Goal: Information Seeking & Learning: Learn about a topic

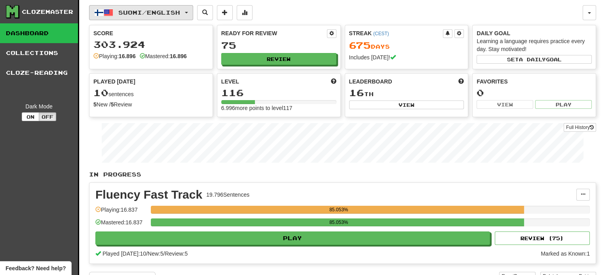
click at [165, 15] on span "Suomi / English" at bounding box center [149, 12] width 62 height 7
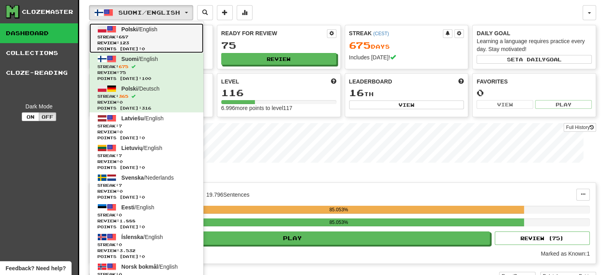
click at [163, 28] on link "Polski / English Streak: 687 Review: 123 Points today: 0" at bounding box center [146, 38] width 114 height 30
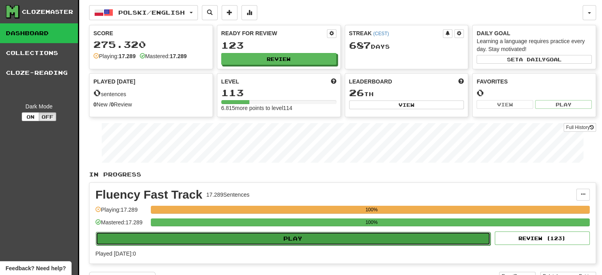
click at [323, 241] on button "Play" at bounding box center [293, 238] width 395 height 13
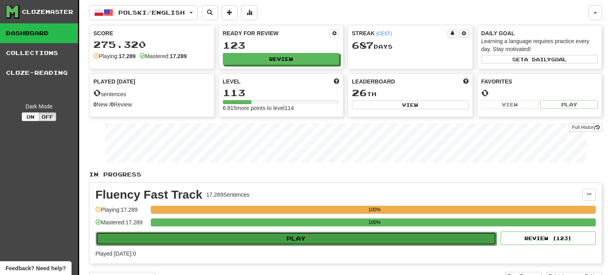
select select "**"
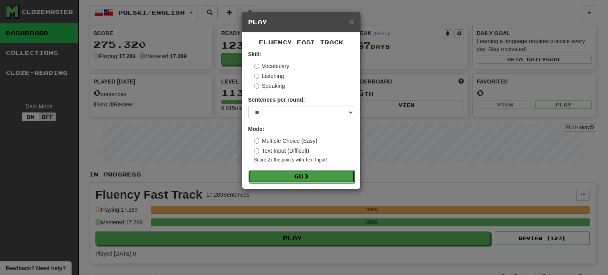
click at [309, 179] on span at bounding box center [307, 176] width 6 height 6
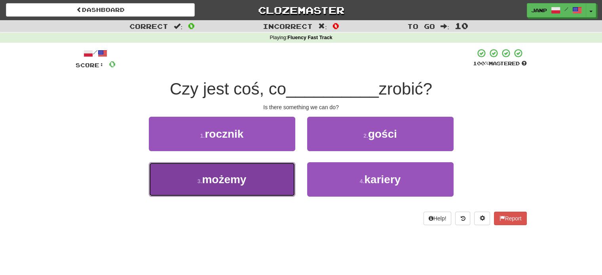
click at [282, 178] on button "3 . możemy" at bounding box center [222, 179] width 146 height 34
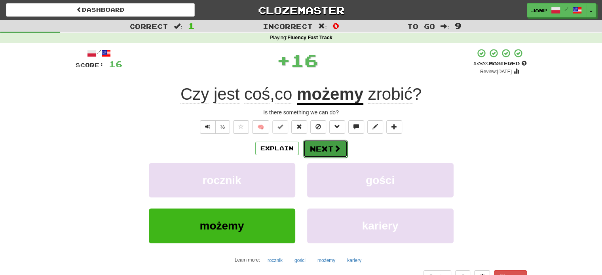
click at [321, 149] on button "Next" at bounding box center [325, 149] width 44 height 18
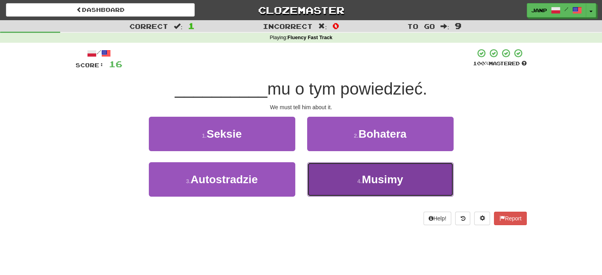
click at [326, 183] on button "4 . Musimy" at bounding box center [380, 179] width 146 height 34
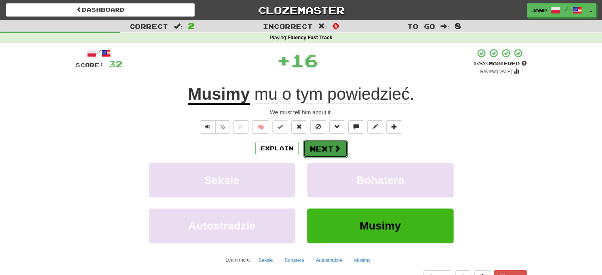
click at [311, 145] on button "Next" at bounding box center [325, 149] width 44 height 18
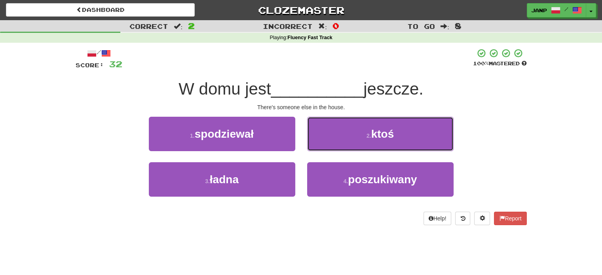
click at [311, 145] on button "2 . ktoś" at bounding box center [380, 134] width 146 height 34
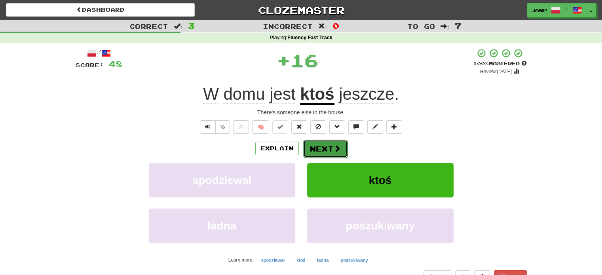
click at [317, 145] on button "Next" at bounding box center [325, 149] width 44 height 18
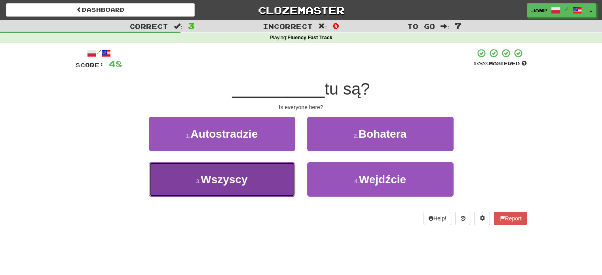
click at [271, 179] on button "3 . Wszyscy" at bounding box center [222, 179] width 146 height 34
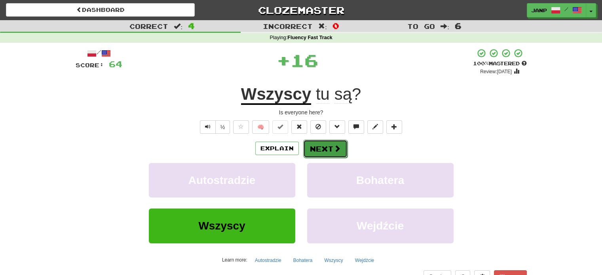
click at [321, 146] on button "Next" at bounding box center [325, 149] width 44 height 18
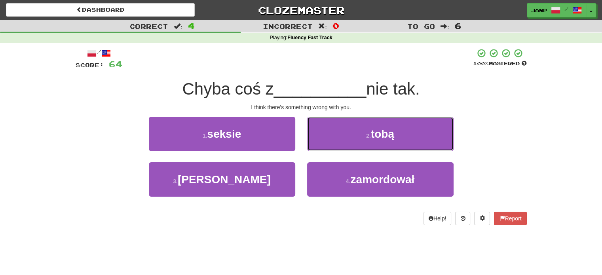
click at [321, 146] on button "2 . tobą" at bounding box center [380, 134] width 146 height 34
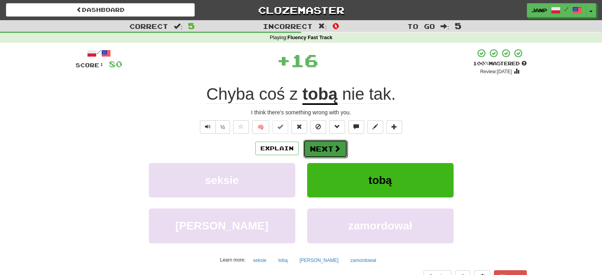
click at [318, 146] on button "Next" at bounding box center [325, 149] width 44 height 18
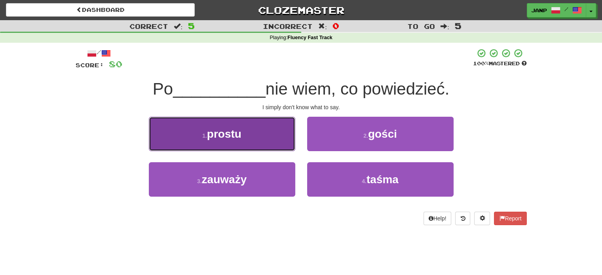
click at [265, 143] on button "1 . prostu" at bounding box center [222, 134] width 146 height 34
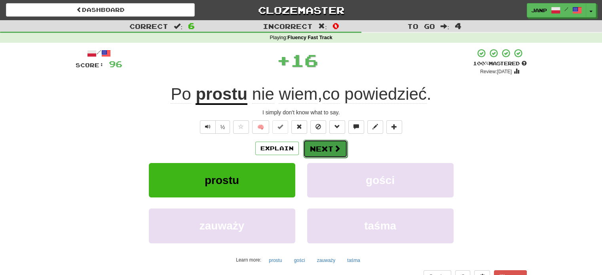
click at [315, 143] on button "Next" at bounding box center [325, 149] width 44 height 18
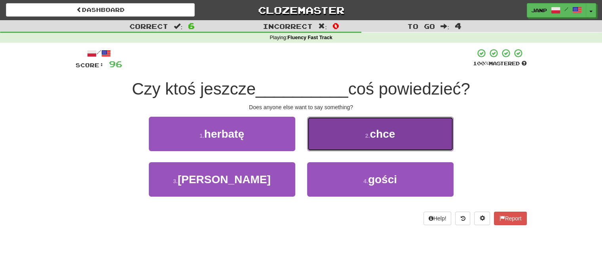
click at [316, 144] on button "2 . chce" at bounding box center [380, 134] width 146 height 34
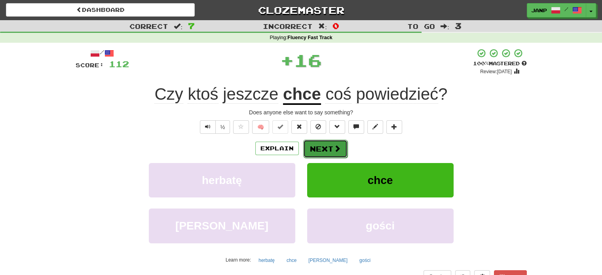
click at [328, 149] on button "Next" at bounding box center [325, 149] width 44 height 18
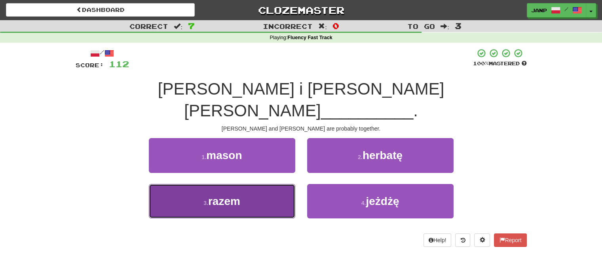
click at [278, 184] on button "3 . razem" at bounding box center [222, 201] width 146 height 34
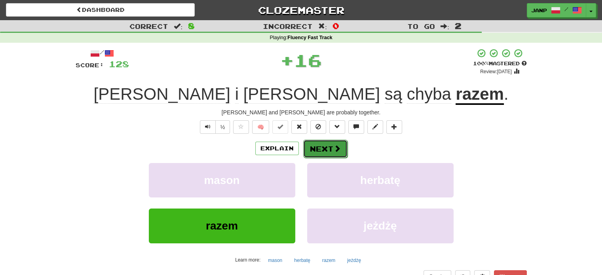
click at [312, 147] on button "Next" at bounding box center [325, 149] width 44 height 18
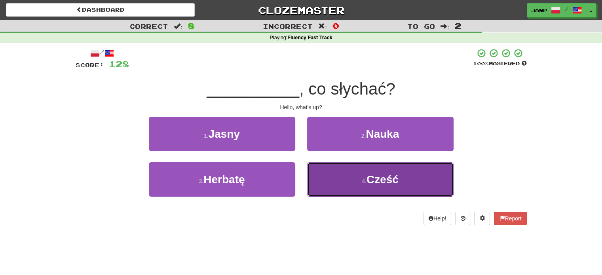
click at [309, 188] on button "4 . Cześć" at bounding box center [380, 179] width 146 height 34
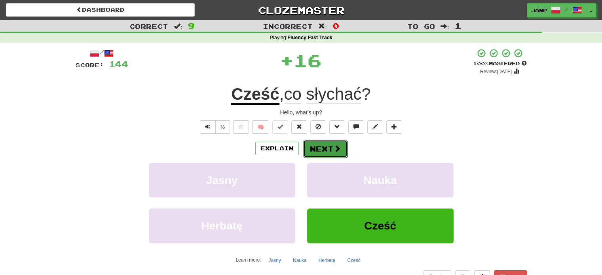
click at [313, 147] on button "Next" at bounding box center [325, 149] width 44 height 18
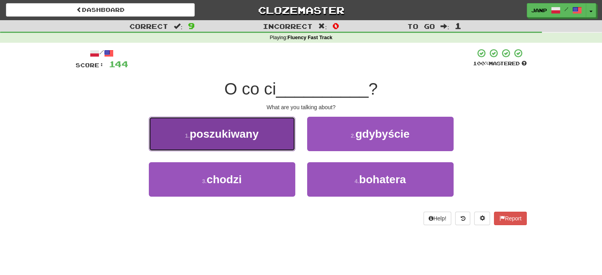
click at [283, 144] on button "1 . poszukiwany" at bounding box center [222, 134] width 146 height 34
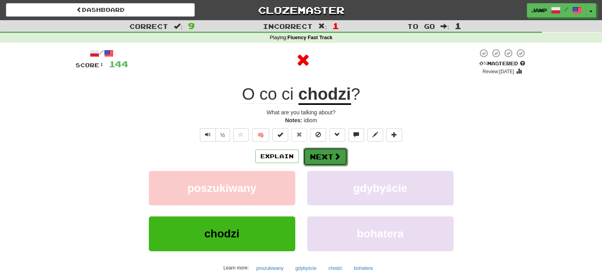
click at [321, 155] on button "Next" at bounding box center [325, 157] width 44 height 18
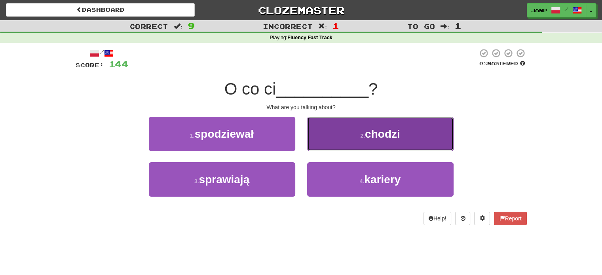
click at [336, 142] on button "2 . chodzi" at bounding box center [380, 134] width 146 height 34
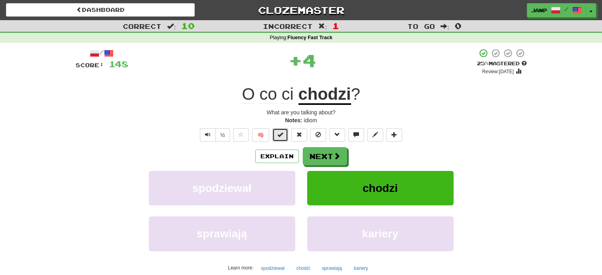
click at [279, 129] on button at bounding box center [280, 134] width 16 height 13
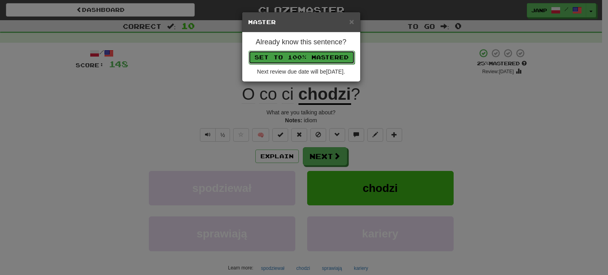
click at [292, 56] on button "Set to 100% Mastered" at bounding box center [302, 57] width 106 height 13
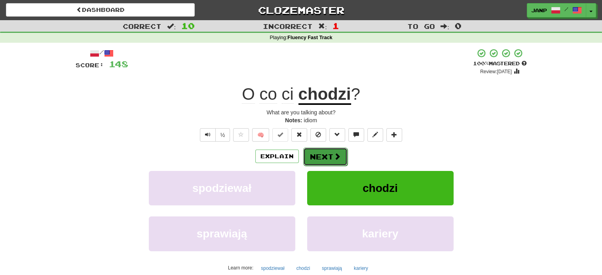
click at [323, 162] on button "Next" at bounding box center [325, 157] width 44 height 18
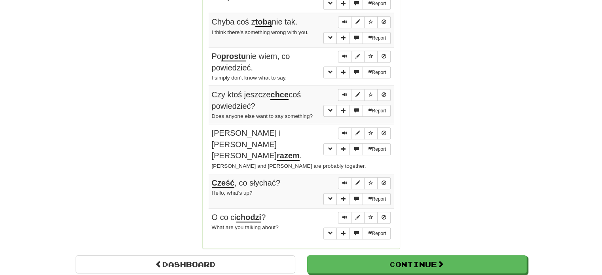
scroll to position [594, 0]
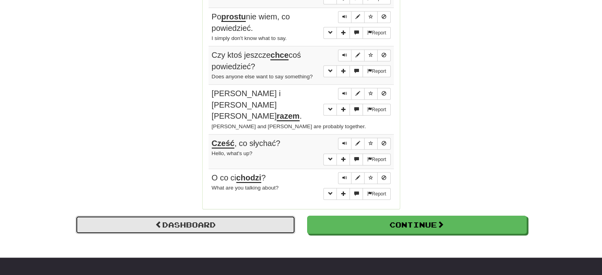
click at [233, 216] on link "Dashboard" at bounding box center [186, 225] width 220 height 18
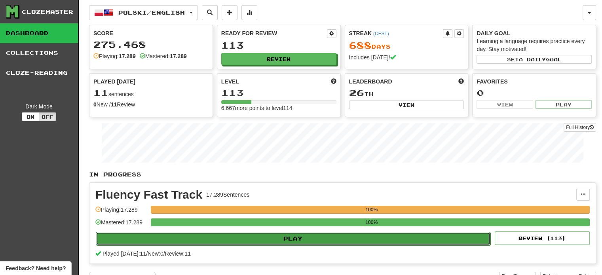
click at [244, 234] on button "Play" at bounding box center [293, 238] width 395 height 13
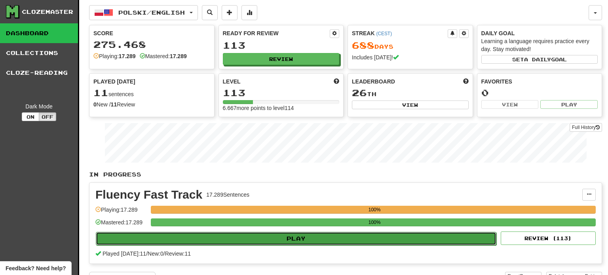
select select "**"
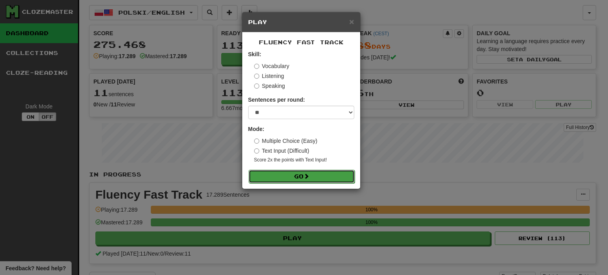
click at [293, 177] on button "Go" at bounding box center [302, 176] width 106 height 13
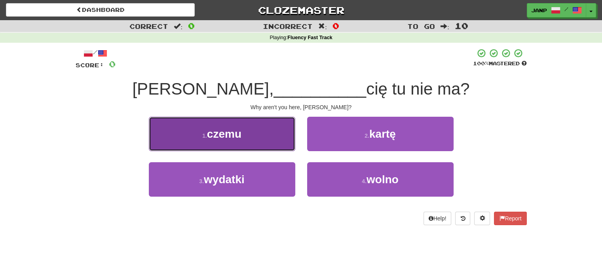
click at [278, 143] on button "1 . czemu" at bounding box center [222, 134] width 146 height 34
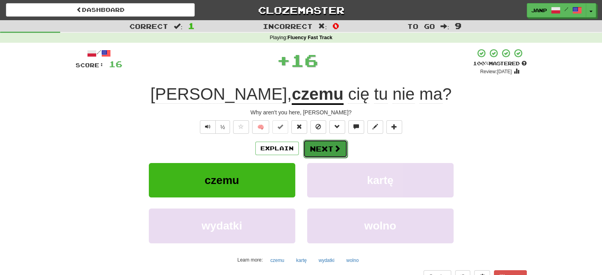
click at [318, 147] on button "Next" at bounding box center [325, 149] width 44 height 18
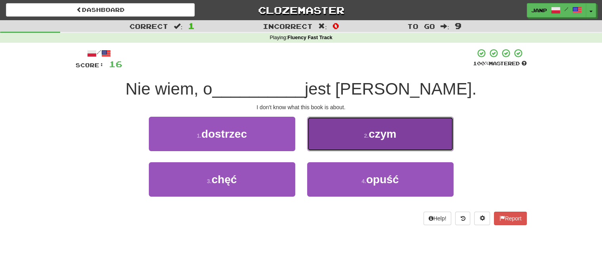
click at [320, 142] on button "2 . czym" at bounding box center [380, 134] width 146 height 34
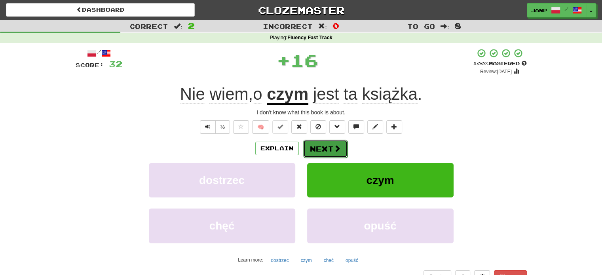
click at [313, 143] on button "Next" at bounding box center [325, 149] width 44 height 18
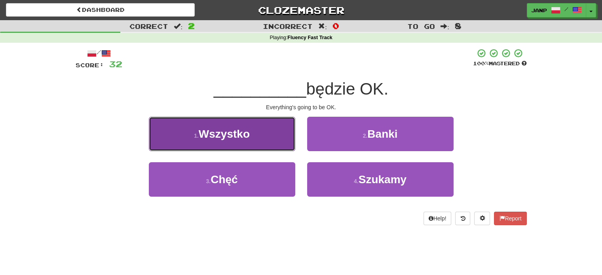
click at [291, 137] on button "1 . [GEOGRAPHIC_DATA]" at bounding box center [222, 134] width 146 height 34
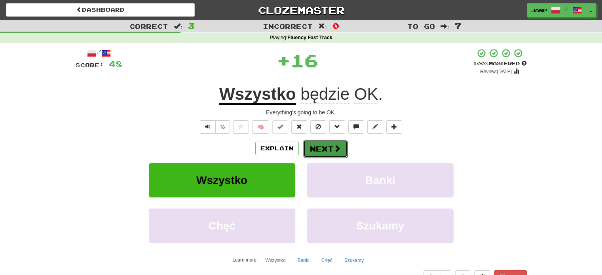
click at [318, 147] on button "Next" at bounding box center [325, 149] width 44 height 18
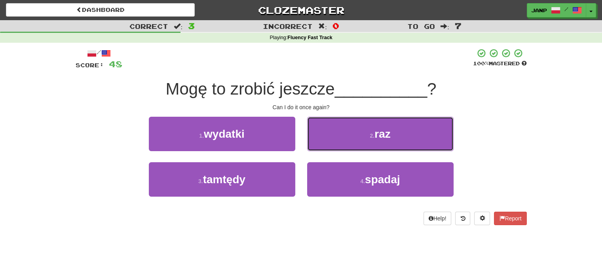
click at [318, 147] on button "2 . raz" at bounding box center [380, 134] width 146 height 34
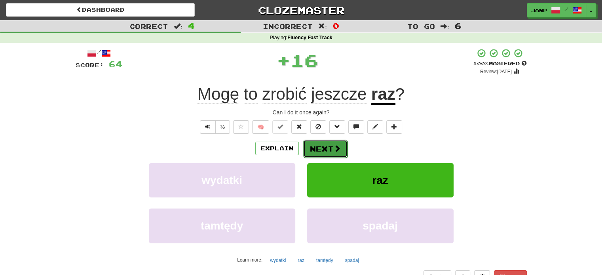
click at [326, 148] on button "Next" at bounding box center [325, 149] width 44 height 18
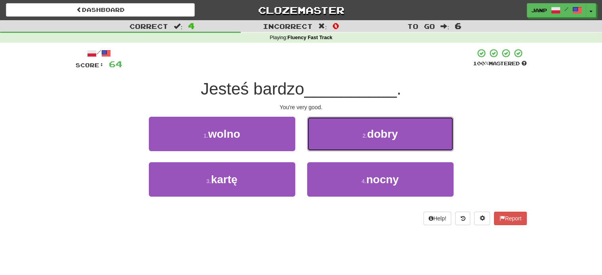
click at [326, 148] on button "2 . dobry" at bounding box center [380, 134] width 146 height 34
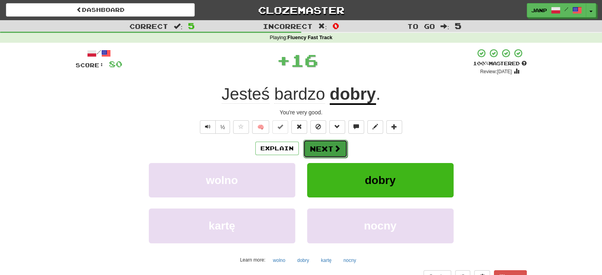
click at [322, 146] on button "Next" at bounding box center [325, 149] width 44 height 18
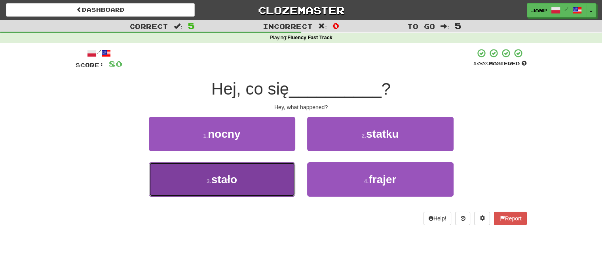
click at [274, 173] on button "3 . stało" at bounding box center [222, 179] width 146 height 34
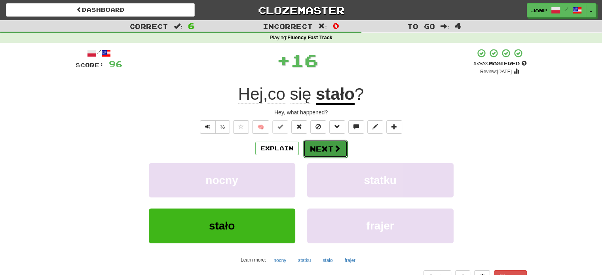
click at [313, 144] on button "Next" at bounding box center [325, 149] width 44 height 18
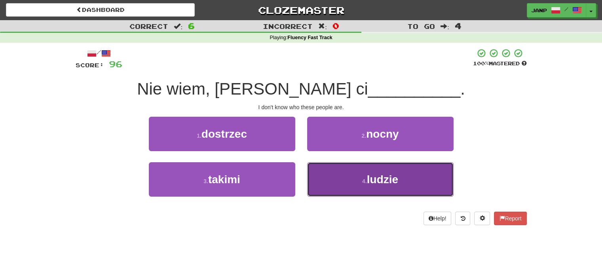
click at [331, 177] on button "4 . ludzie" at bounding box center [380, 179] width 146 height 34
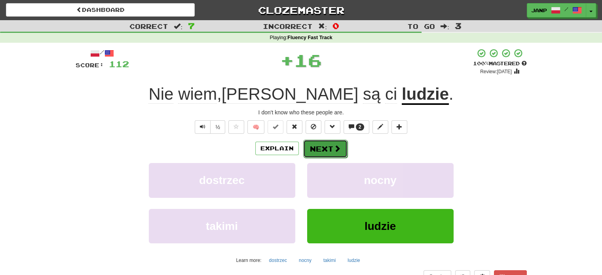
click at [320, 149] on button "Next" at bounding box center [325, 149] width 44 height 18
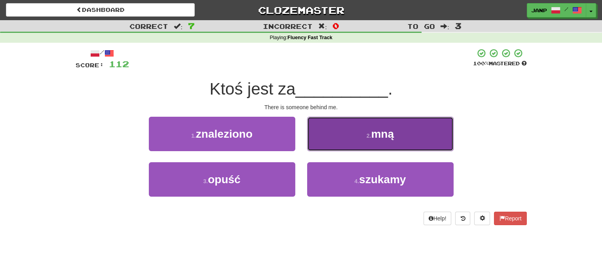
click at [323, 139] on button "2 . mną" at bounding box center [380, 134] width 146 height 34
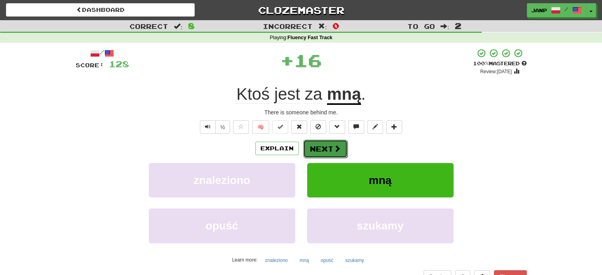
click at [315, 142] on button "Next" at bounding box center [325, 149] width 44 height 18
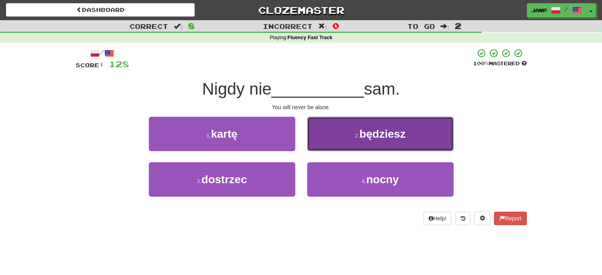
click at [316, 143] on button "2 . będziesz" at bounding box center [380, 134] width 146 height 34
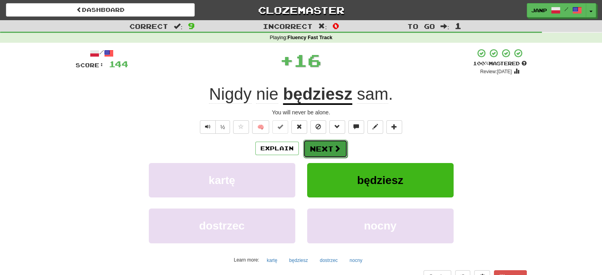
click at [325, 150] on button "Next" at bounding box center [325, 149] width 44 height 18
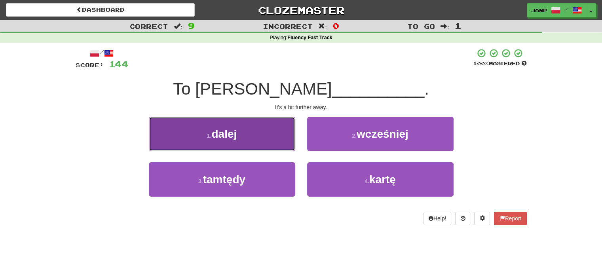
click at [283, 137] on button "1 . dalej" at bounding box center [222, 134] width 146 height 34
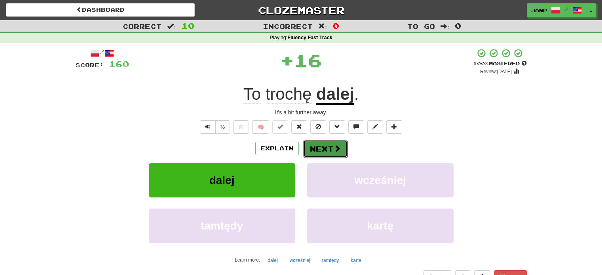
click at [324, 148] on button "Next" at bounding box center [325, 149] width 44 height 18
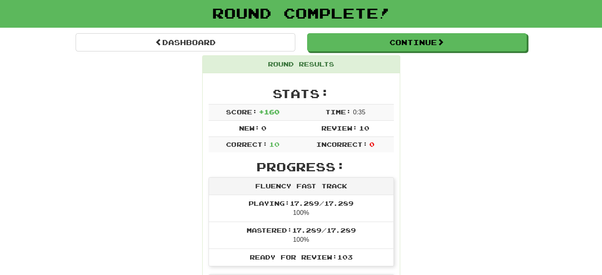
scroll to position [40, 0]
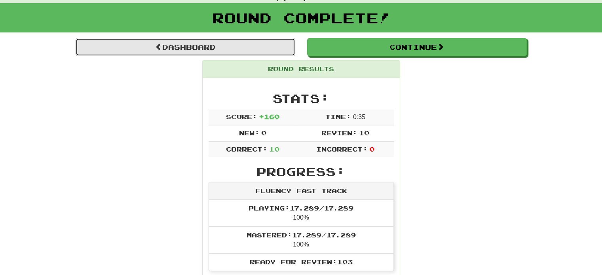
click at [180, 49] on link "Dashboard" at bounding box center [186, 47] width 220 height 18
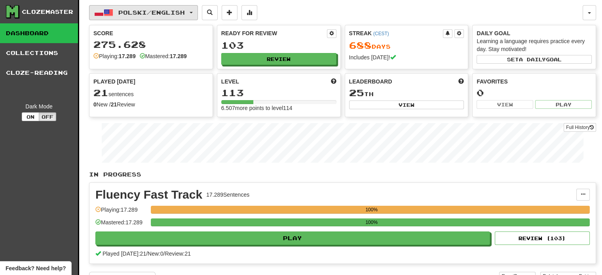
click at [161, 13] on span "Polski / English" at bounding box center [151, 12] width 66 height 7
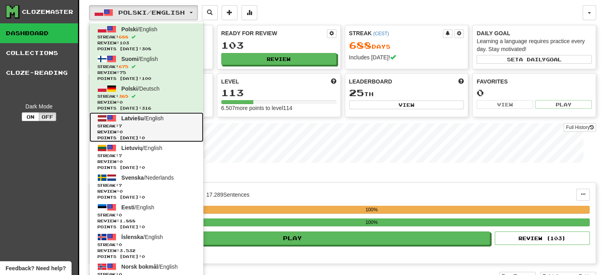
click at [155, 129] on span "Review: 0" at bounding box center [146, 132] width 98 height 6
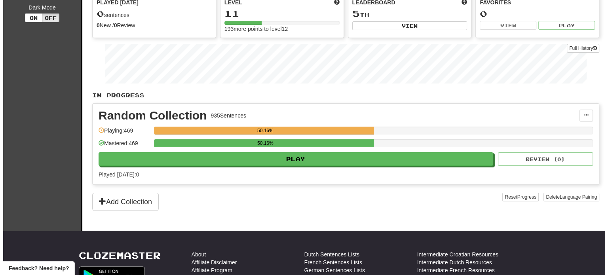
scroll to position [119, 0]
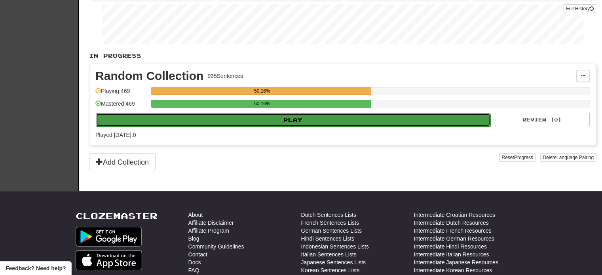
click at [209, 120] on button "Play" at bounding box center [293, 119] width 395 height 13
select select "**"
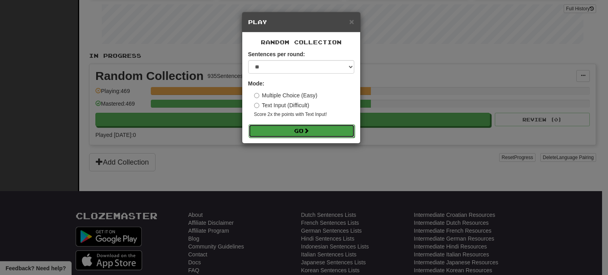
click at [283, 132] on button "Go" at bounding box center [302, 130] width 106 height 13
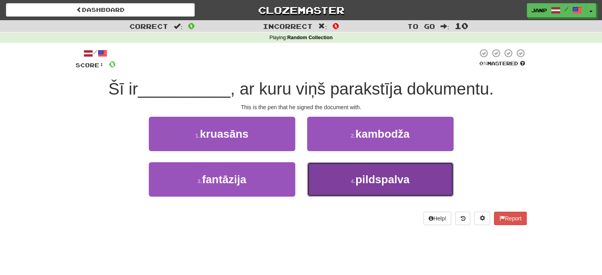
click at [325, 178] on button "4 . pildspalva" at bounding box center [380, 179] width 146 height 34
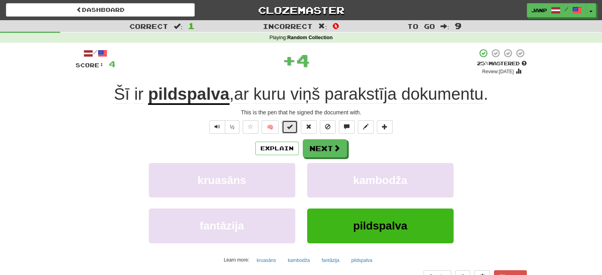
click at [292, 124] on span at bounding box center [290, 127] width 6 height 6
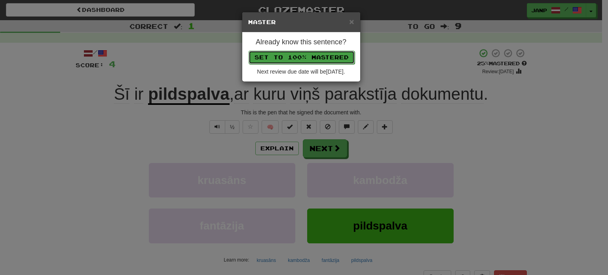
click at [317, 62] on button "Set to 100% Mastered" at bounding box center [302, 57] width 106 height 13
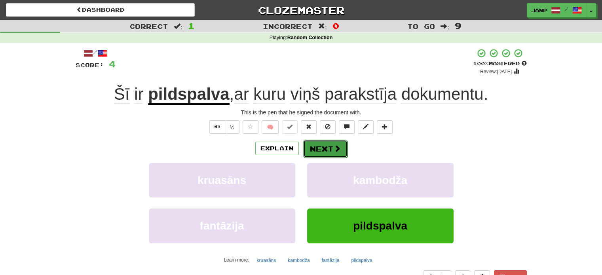
click at [337, 149] on span at bounding box center [337, 148] width 7 height 7
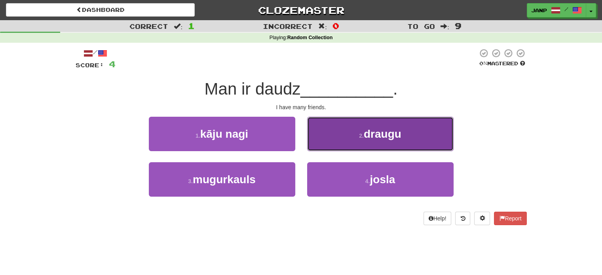
click at [346, 133] on button "2 . draugu" at bounding box center [380, 134] width 146 height 34
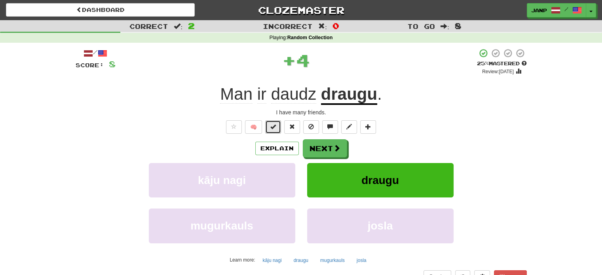
click at [270, 127] on button at bounding box center [273, 126] width 16 height 13
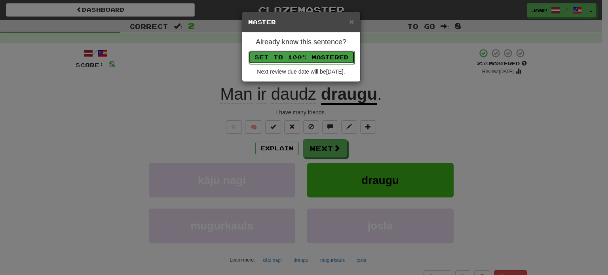
click at [297, 58] on button "Set to 100% Mastered" at bounding box center [302, 57] width 106 height 13
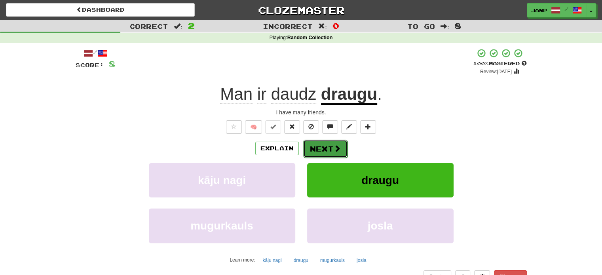
click at [329, 150] on button "Next" at bounding box center [325, 149] width 44 height 18
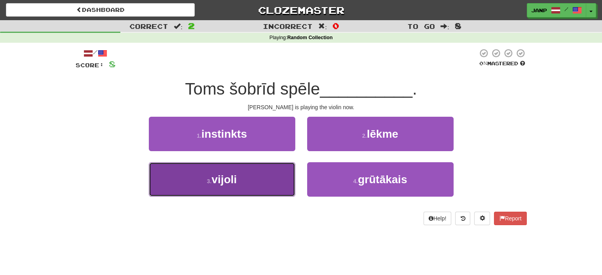
click at [259, 189] on button "3 . vijoli" at bounding box center [222, 179] width 146 height 34
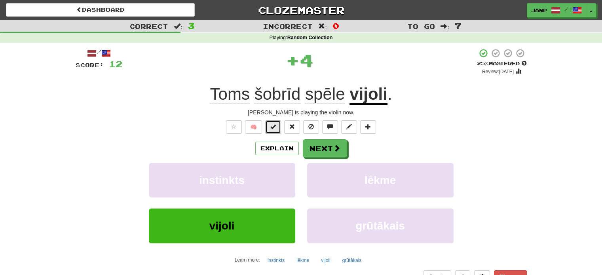
click at [273, 124] on span at bounding box center [273, 127] width 6 height 6
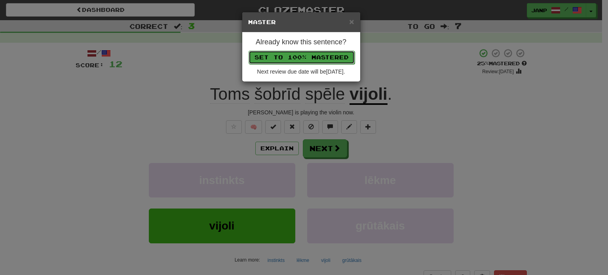
click at [297, 51] on button "Set to 100% Mastered" at bounding box center [302, 57] width 106 height 13
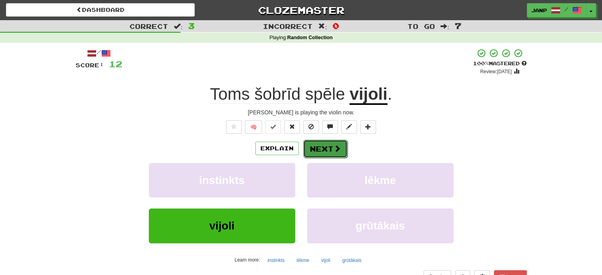
click at [330, 150] on button "Next" at bounding box center [325, 149] width 44 height 18
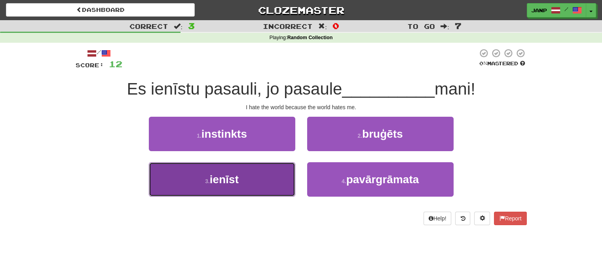
click at [280, 186] on button "3 . ienīst" at bounding box center [222, 179] width 146 height 34
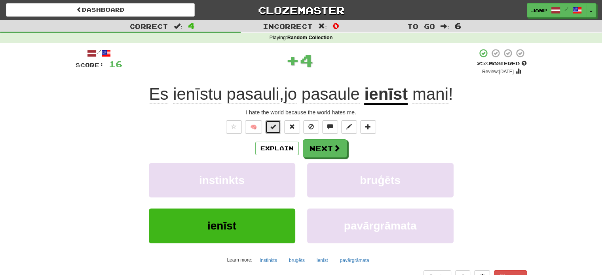
click at [275, 128] on span at bounding box center [273, 127] width 6 height 6
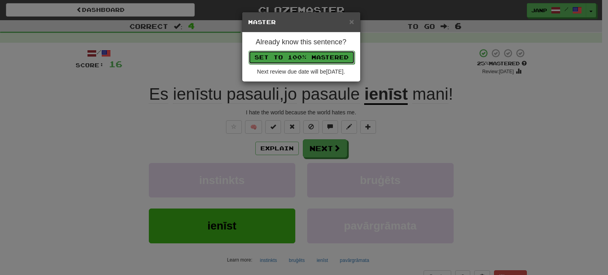
click at [296, 52] on button "Set to 100% Mastered" at bounding box center [302, 57] width 106 height 13
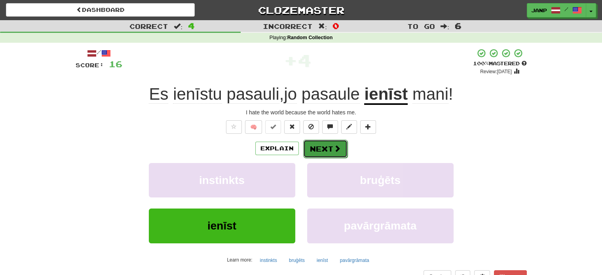
click at [328, 152] on button "Next" at bounding box center [325, 149] width 44 height 18
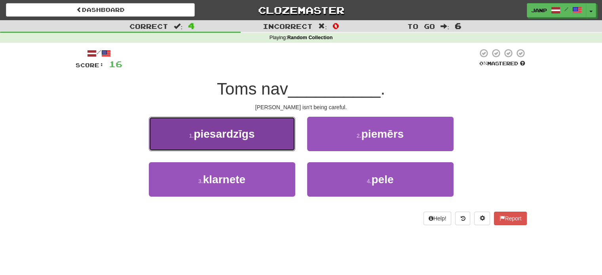
click at [275, 126] on button "1 . piesardzīgs" at bounding box center [222, 134] width 146 height 34
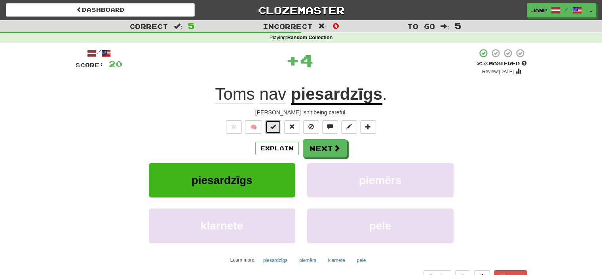
click at [275, 127] on span at bounding box center [273, 127] width 6 height 6
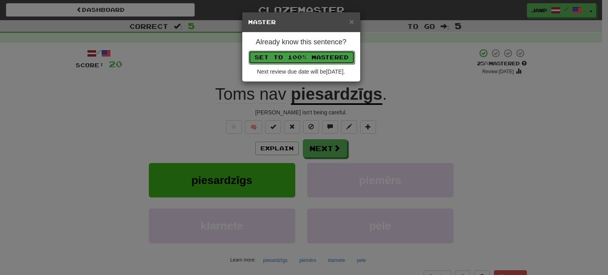
click at [290, 60] on button "Set to 100% Mastered" at bounding box center [302, 57] width 106 height 13
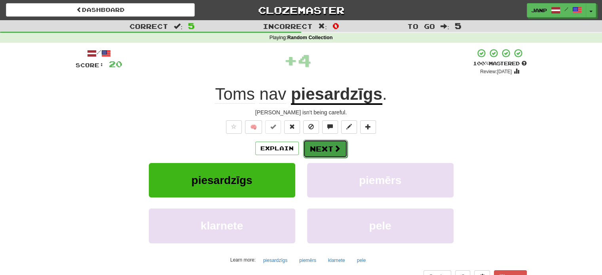
click at [325, 152] on button "Next" at bounding box center [325, 149] width 44 height 18
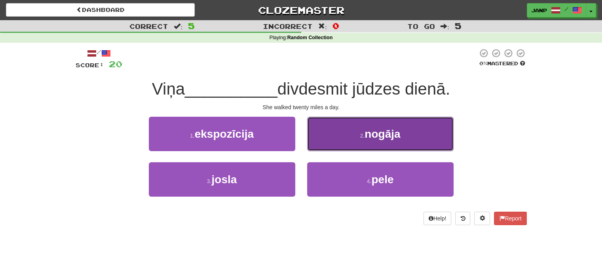
click at [345, 139] on button "2 . nogāja" at bounding box center [380, 134] width 146 height 34
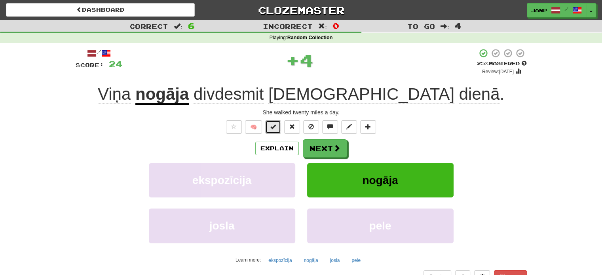
click at [272, 129] on span at bounding box center [273, 127] width 6 height 6
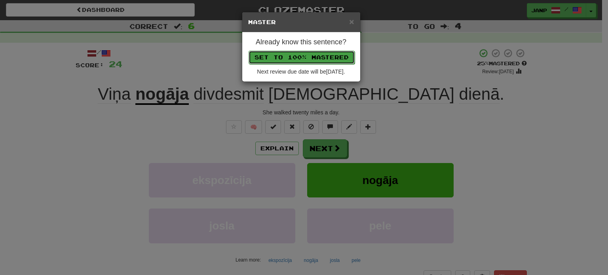
click at [290, 51] on button "Set to 100% Mastered" at bounding box center [302, 57] width 106 height 13
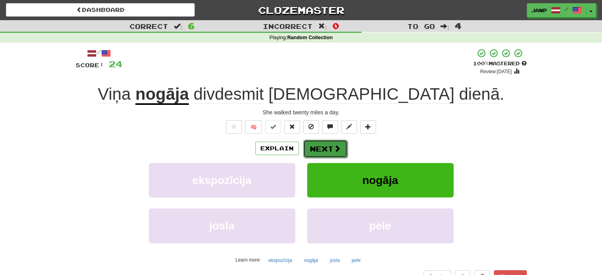
click at [324, 144] on button "Next" at bounding box center [325, 149] width 44 height 18
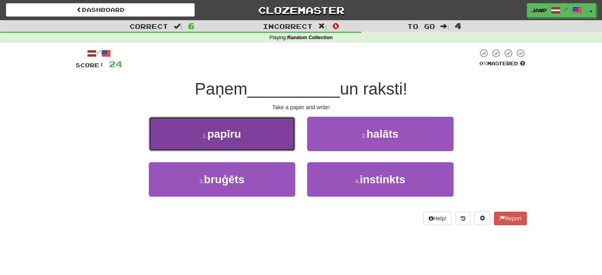
click at [269, 142] on button "1 . papīru" at bounding box center [222, 134] width 146 height 34
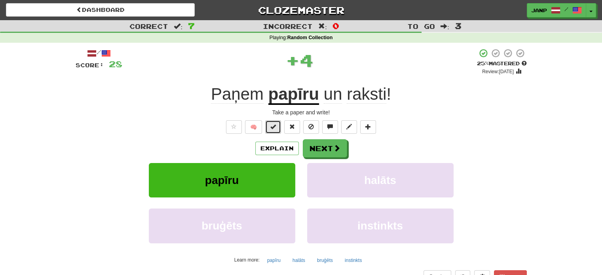
click at [280, 129] on button at bounding box center [273, 126] width 16 height 13
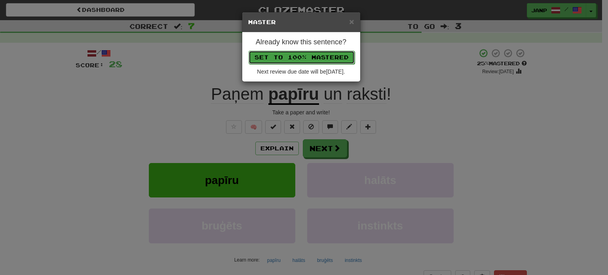
click at [304, 57] on button "Set to 100% Mastered" at bounding box center [302, 57] width 106 height 13
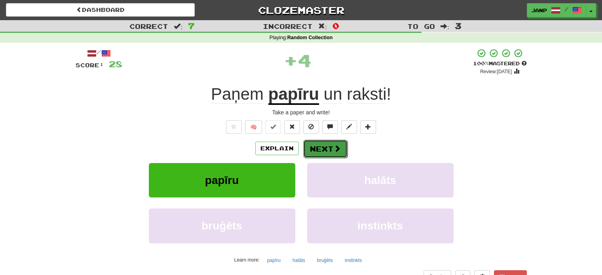
click at [328, 152] on button "Next" at bounding box center [325, 149] width 44 height 18
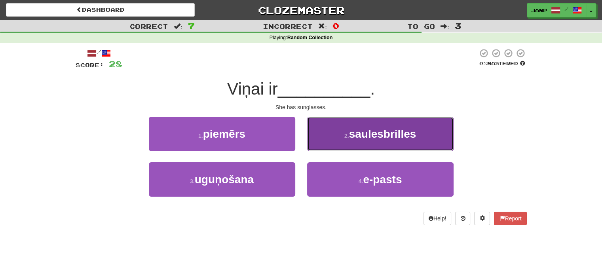
click at [337, 131] on button "2 . saulesbrilles" at bounding box center [380, 134] width 146 height 34
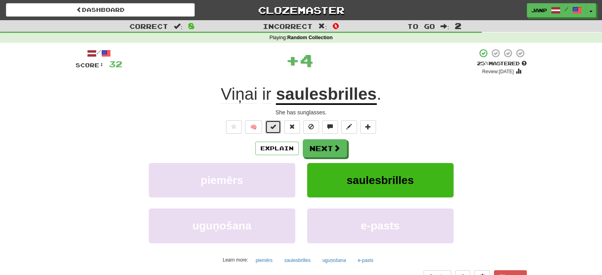
click at [277, 125] on button at bounding box center [273, 126] width 16 height 13
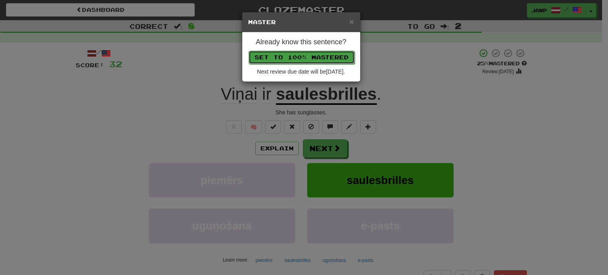
click at [298, 56] on button "Set to 100% Mastered" at bounding box center [302, 57] width 106 height 13
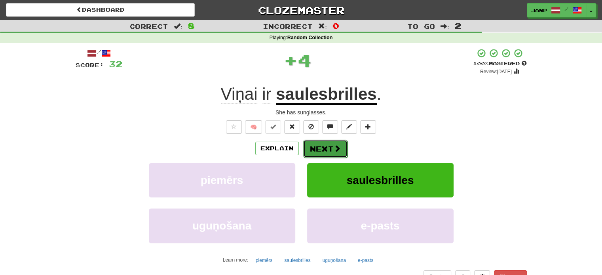
click at [328, 151] on button "Next" at bounding box center [325, 149] width 44 height 18
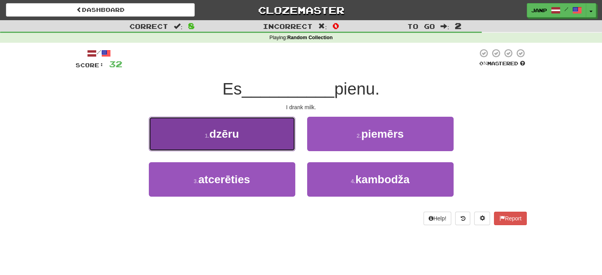
click at [252, 125] on button "1 . dzēru" at bounding box center [222, 134] width 146 height 34
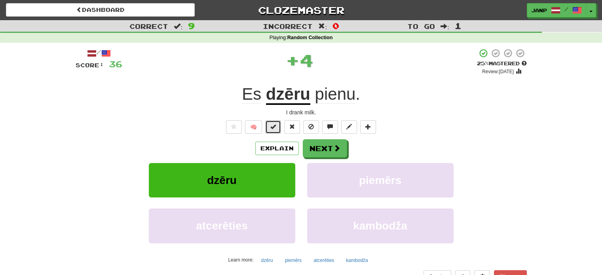
click at [273, 129] on span at bounding box center [273, 127] width 6 height 6
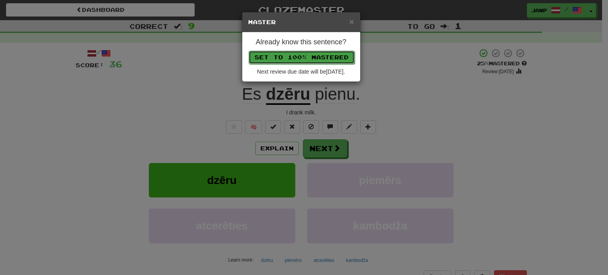
click at [285, 60] on button "Set to 100% Mastered" at bounding box center [302, 57] width 106 height 13
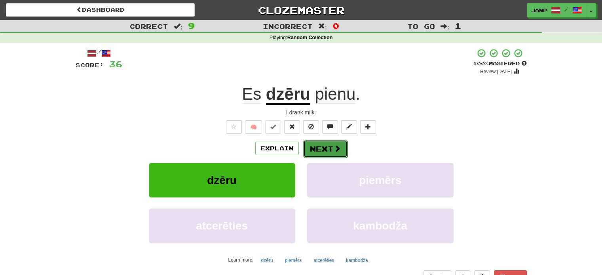
click at [315, 153] on button "Next" at bounding box center [325, 149] width 44 height 18
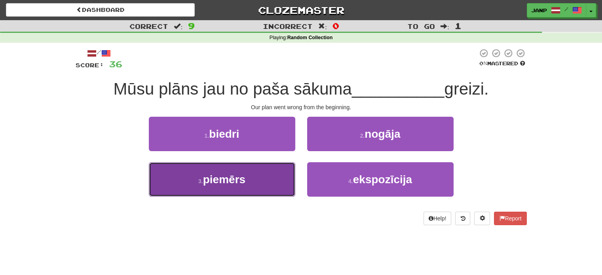
click at [283, 190] on button "3 . piemērs" at bounding box center [222, 179] width 146 height 34
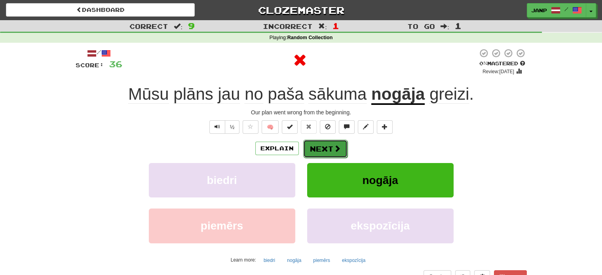
click at [327, 148] on button "Next" at bounding box center [325, 149] width 44 height 18
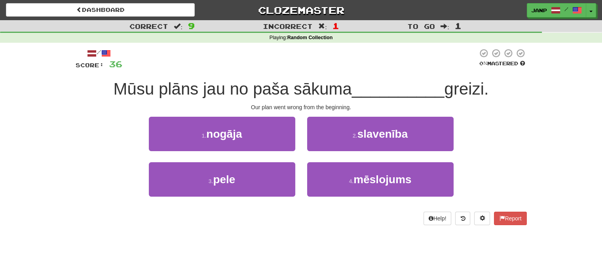
click at [263, 155] on div "1 . nogāja" at bounding box center [222, 140] width 158 height 46
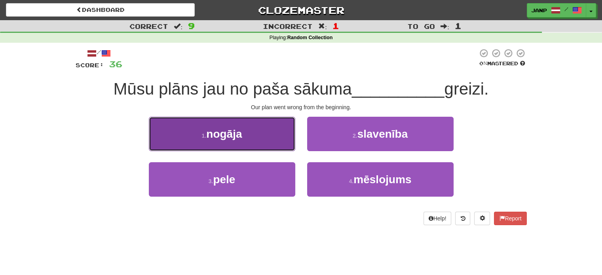
click at [263, 144] on button "1 . nogāja" at bounding box center [222, 134] width 146 height 34
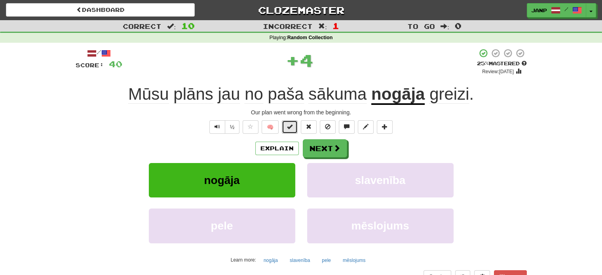
click at [293, 132] on button at bounding box center [290, 126] width 16 height 13
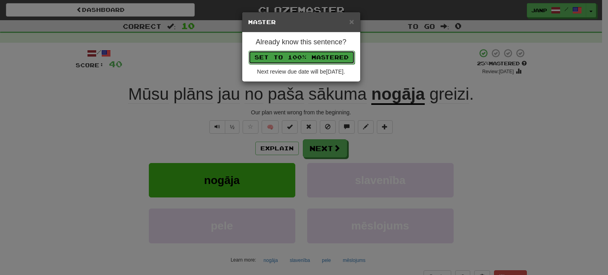
click at [310, 57] on button "Set to 100% Mastered" at bounding box center [302, 57] width 106 height 13
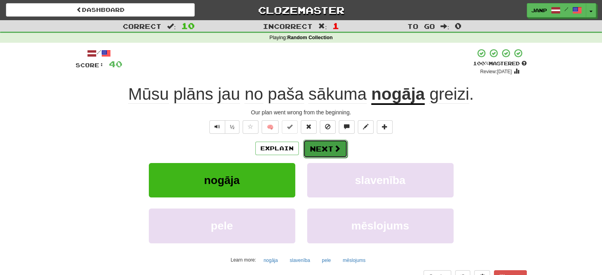
click at [329, 147] on button "Next" at bounding box center [325, 149] width 44 height 18
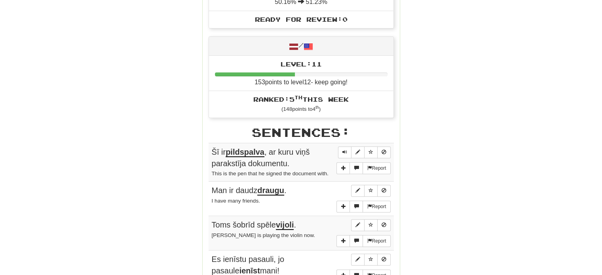
scroll to position [317, 0]
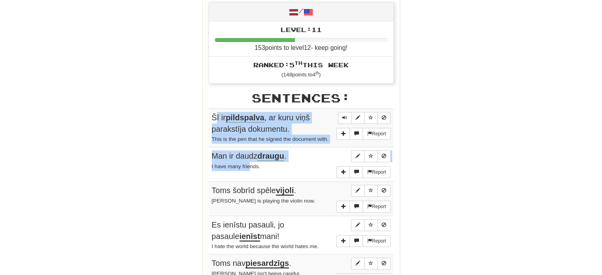
drag, startPoint x: 214, startPoint y: 116, endPoint x: 250, endPoint y: 161, distance: 57.7
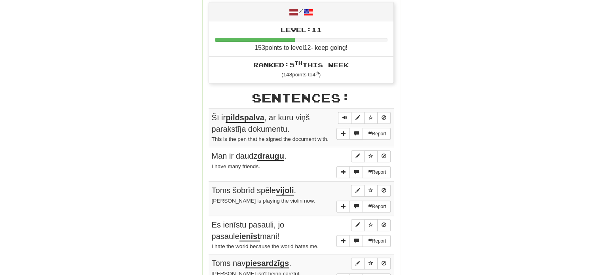
click at [188, 123] on div "Round Results Stats: Score: + 40 Time: 0 : 43 New: 10 Review: 0 Correct: 10 Inc…" at bounding box center [301, 132] width 451 height 698
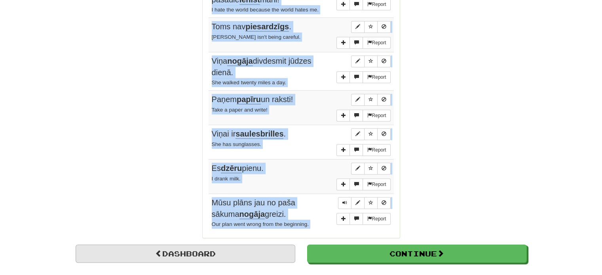
scroll to position [571, 0]
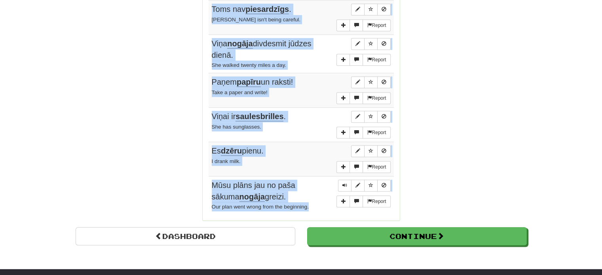
drag, startPoint x: 211, startPoint y: 115, endPoint x: 317, endPoint y: 202, distance: 137.0
click at [317, 202] on tbody "Report Šī ir pildspalva , ar kuru viņš parakstīja dokumentu. This is the pen th…" at bounding box center [301, 35] width 185 height 360
copy tbody "Šī ir pildspalva , ar kuru viņš parakstīja dokumentu. This is the pen that he s…"
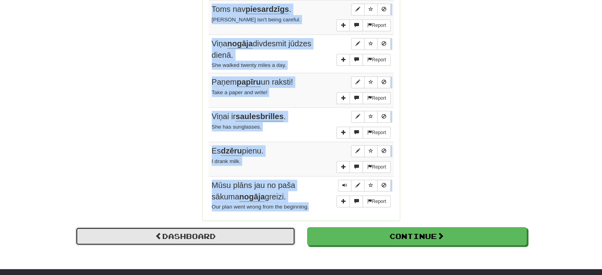
click at [185, 229] on link "Dashboard" at bounding box center [186, 236] width 220 height 18
